Goal: Task Accomplishment & Management: Use online tool/utility

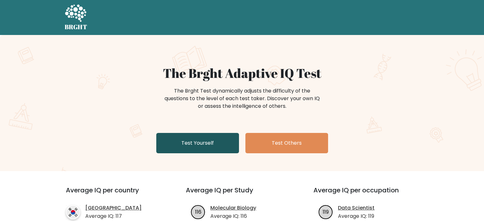
click at [180, 147] on link "Test Yourself" at bounding box center [197, 143] width 83 height 20
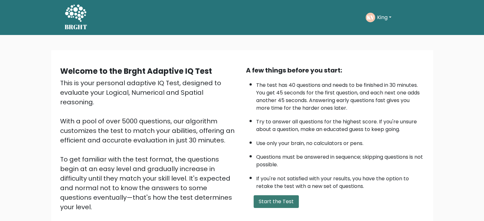
click at [277, 198] on button "Start the Test" at bounding box center [276, 202] width 45 height 13
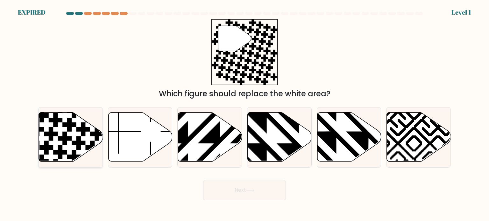
click at [61, 134] on icon at bounding box center [71, 137] width 64 height 49
click at [245, 114] on input "a." at bounding box center [245, 112] width 0 height 3
radio input "true"
click at [255, 193] on button "Next" at bounding box center [244, 190] width 83 height 20
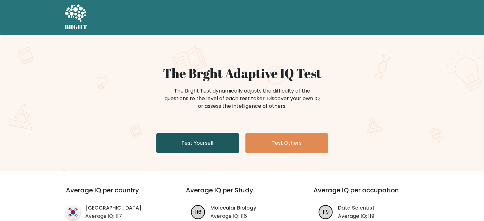
click at [189, 150] on link "Test Yourself" at bounding box center [197, 143] width 83 height 20
